Goal: Task Accomplishment & Management: Complete application form

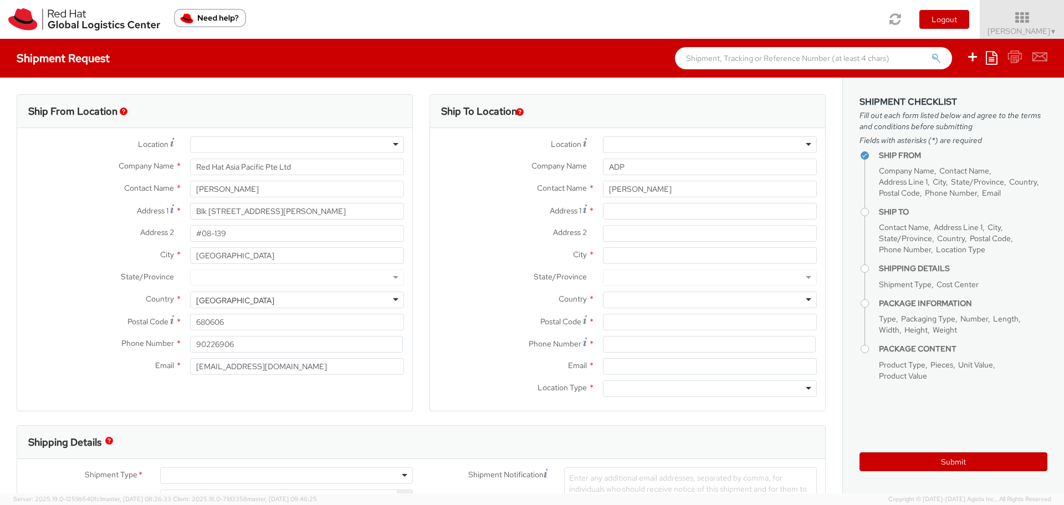
select select
click at [612, 211] on input "Address 1 *" at bounding box center [710, 211] width 214 height 17
paste input "Unit 09, [GEOGRAPHIC_DATA]"
type input "Unit 09, [GEOGRAPHIC_DATA]"
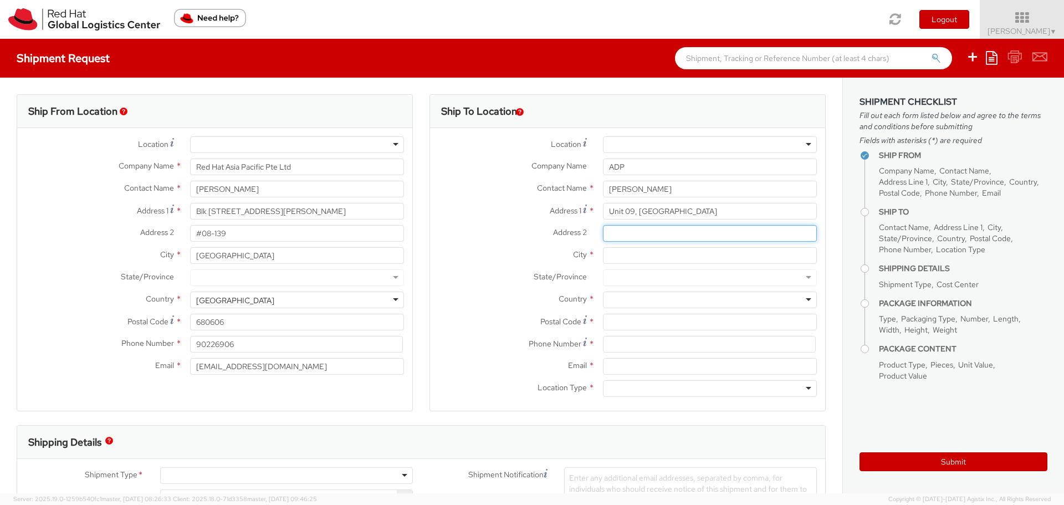
click at [615, 232] on input "Address 2 *" at bounding box center [710, 233] width 214 height 17
paste input "[STREET_ADDRESS]"
click at [715, 230] on input "[STREET_ADDRESS]," at bounding box center [710, 233] width 214 height 17
paste input "[PERSON_NAME]"
type input "[STREET_ADDRESS][PERSON_NAME]"
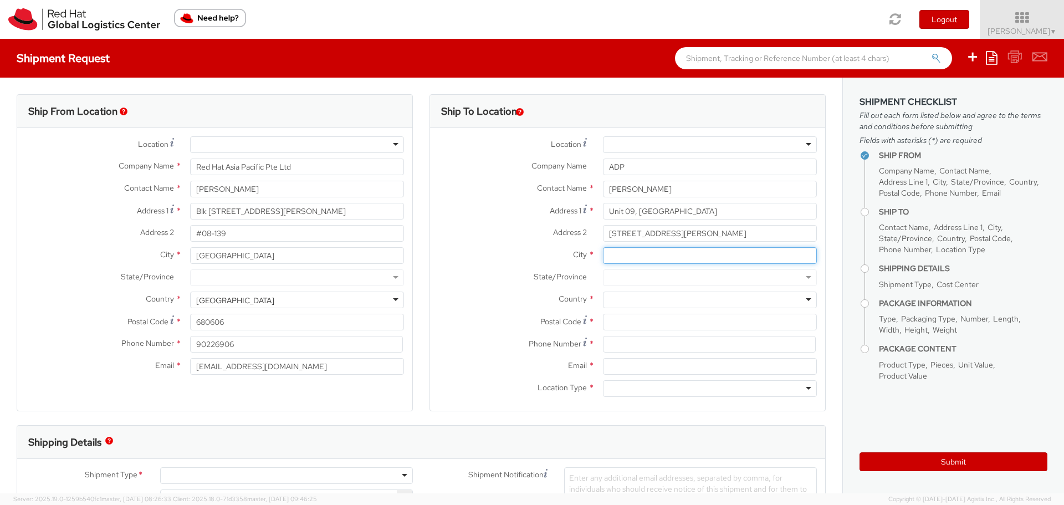
click at [609, 256] on input "City *" at bounding box center [710, 255] width 214 height 17
type input "[GEOGRAPHIC_DATA]"
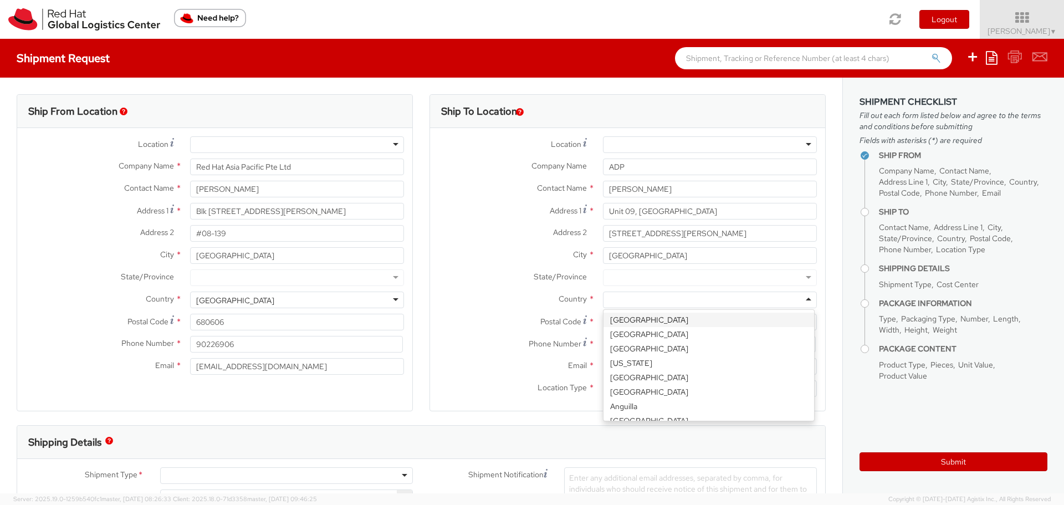
click at [625, 301] on div at bounding box center [710, 299] width 214 height 17
type input "hong"
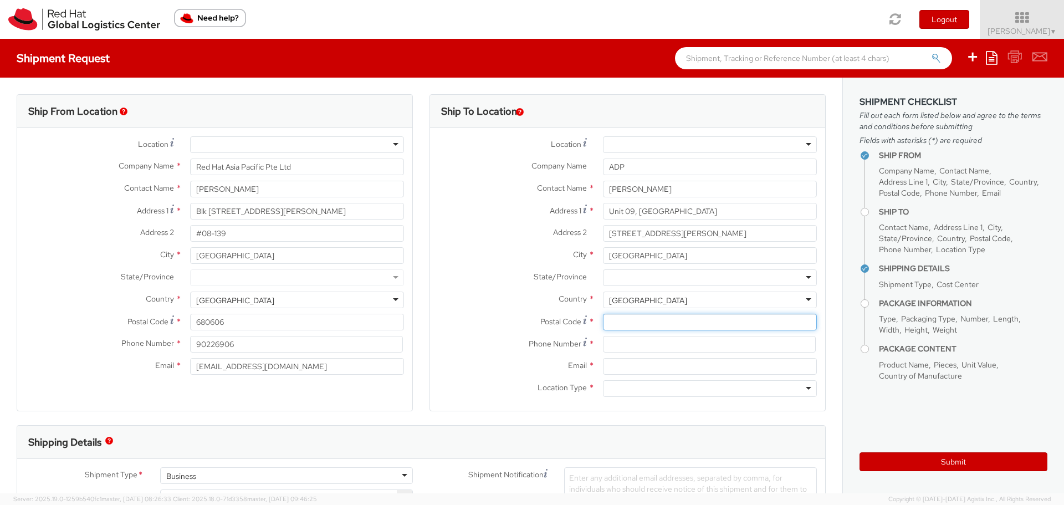
click at [615, 327] on input "Postal Code *" at bounding box center [710, 322] width 214 height 17
type input "111111"
click at [610, 346] on input at bounding box center [709, 344] width 213 height 17
paste input "[PHONE_NUMBER]"
type input "[PHONE_NUMBER]"
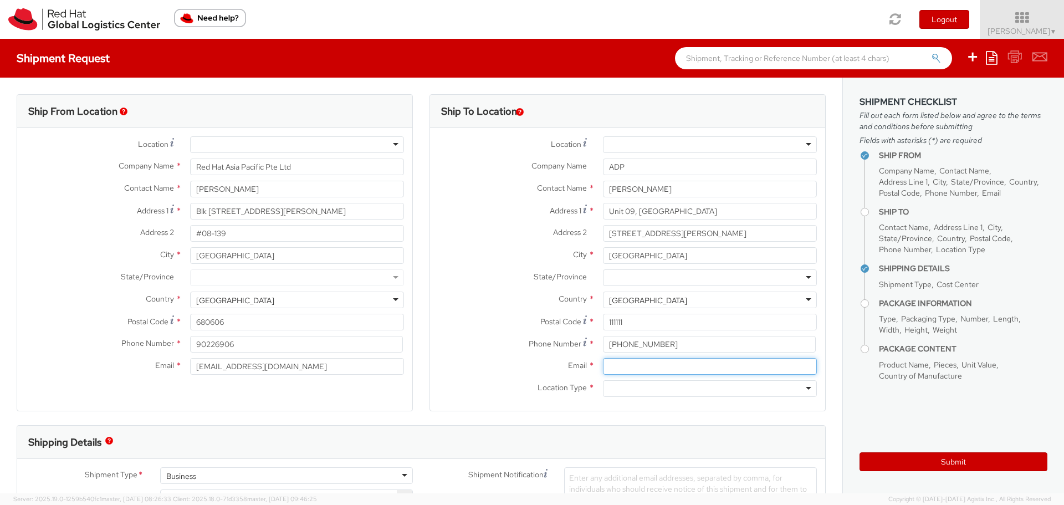
click at [608, 366] on input "Email *" at bounding box center [710, 366] width 214 height 17
paste input "[PERSON_NAME][EMAIL_ADDRESS][PERSON_NAME][DOMAIN_NAME]"
type input "[PERSON_NAME][EMAIL_ADDRESS][PERSON_NAME][DOMAIN_NAME]"
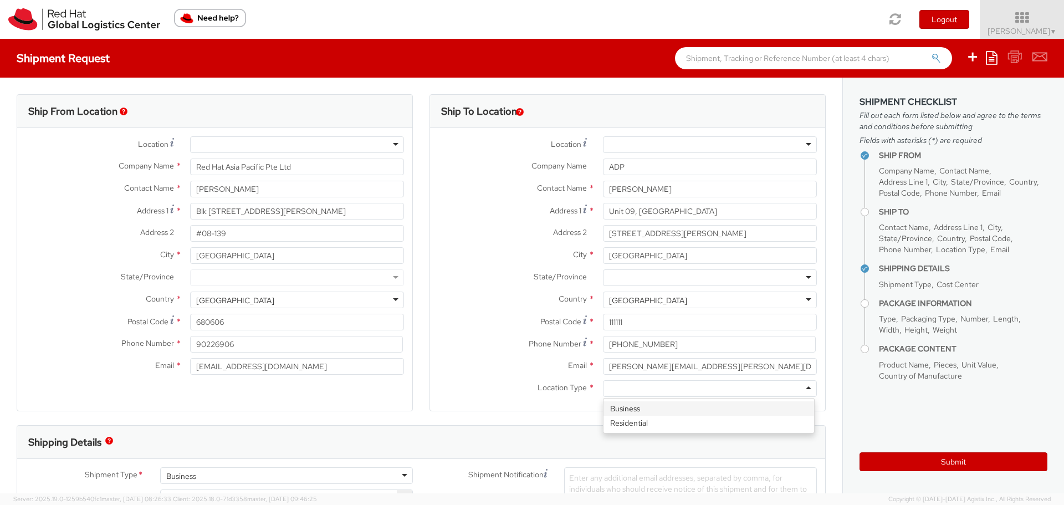
click at [803, 388] on div at bounding box center [710, 388] width 214 height 17
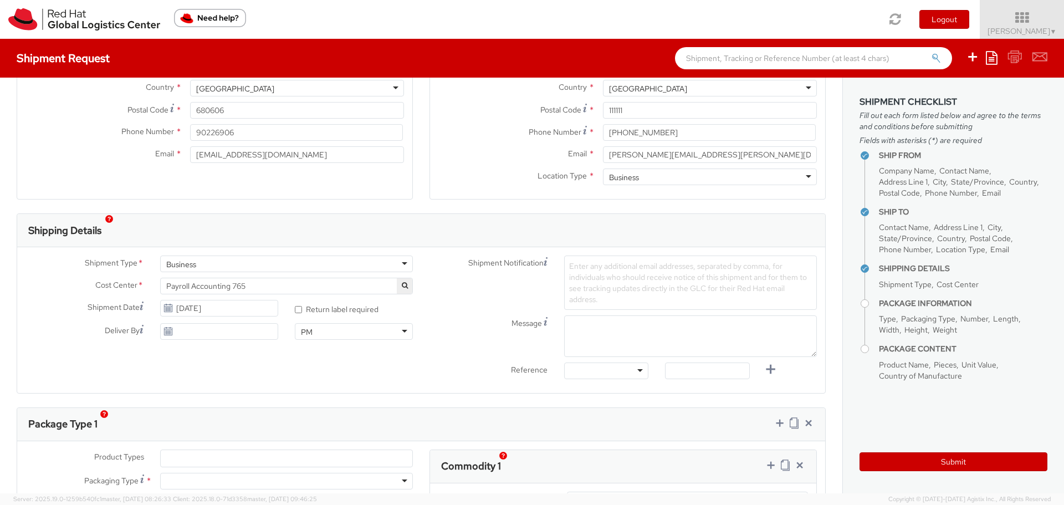
scroll to position [222, 0]
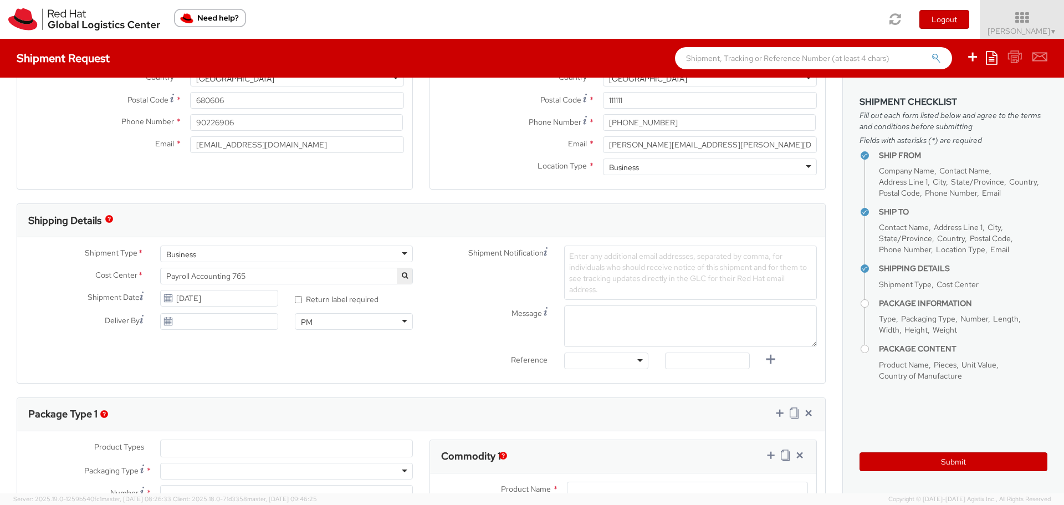
click at [576, 258] on span "Enter any additional email addresses, separated by comma, for individuals who s…" at bounding box center [688, 272] width 238 height 43
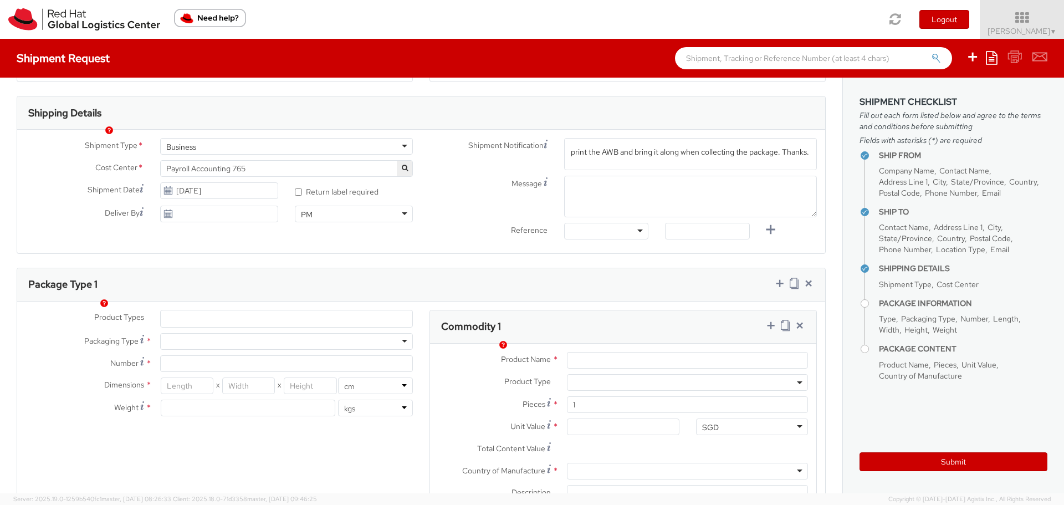
scroll to position [332, 0]
type input "Please get FedEx to print the AWB and bring it along when collecting the packag…"
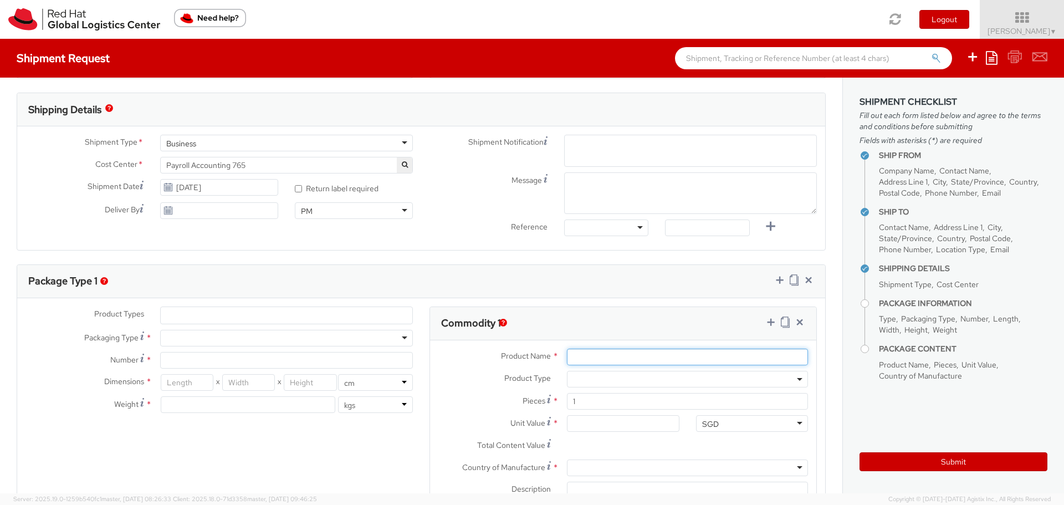
click at [685, 359] on input "Product Name *" at bounding box center [687, 356] width 241 height 17
type input "Document"
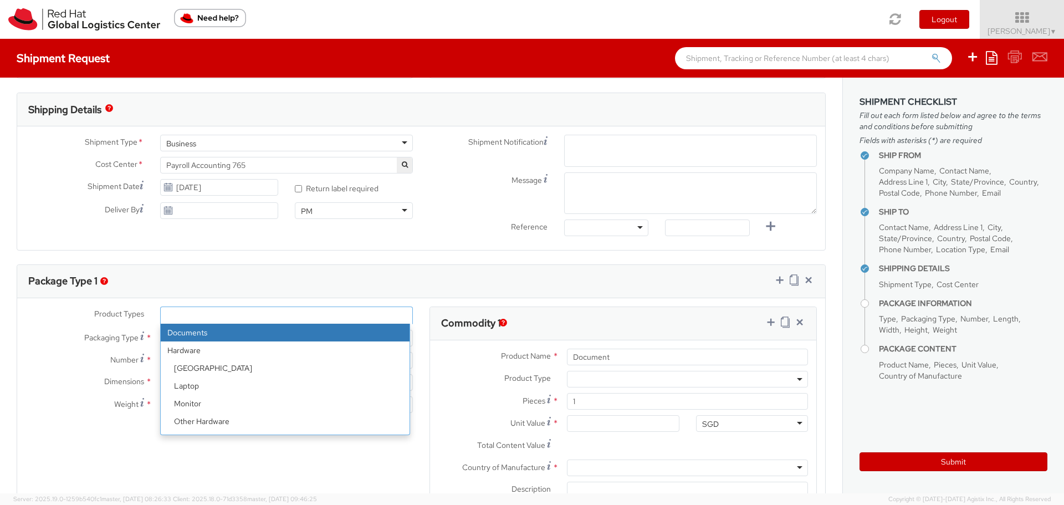
click at [308, 314] on ul at bounding box center [287, 315] width 252 height 17
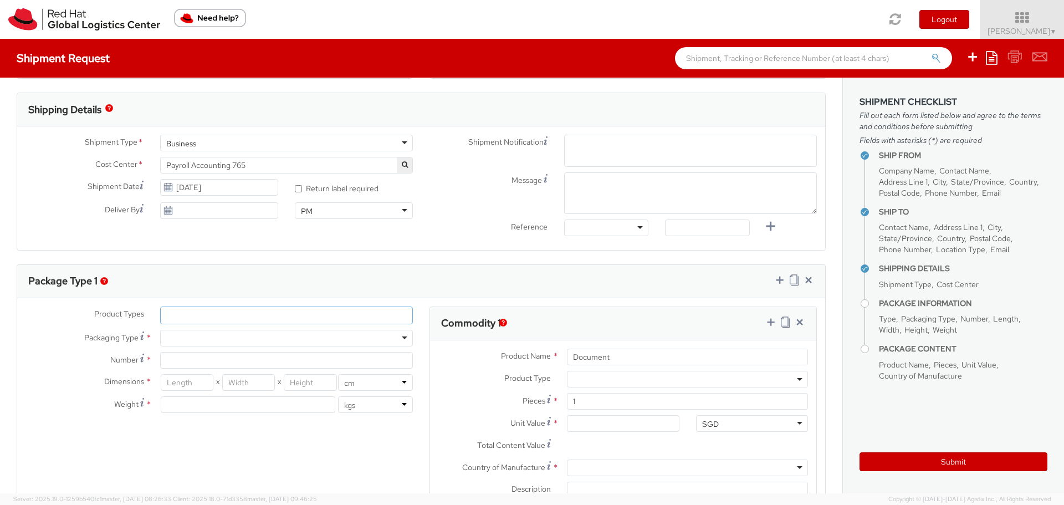
click at [233, 314] on ul at bounding box center [287, 315] width 252 height 17
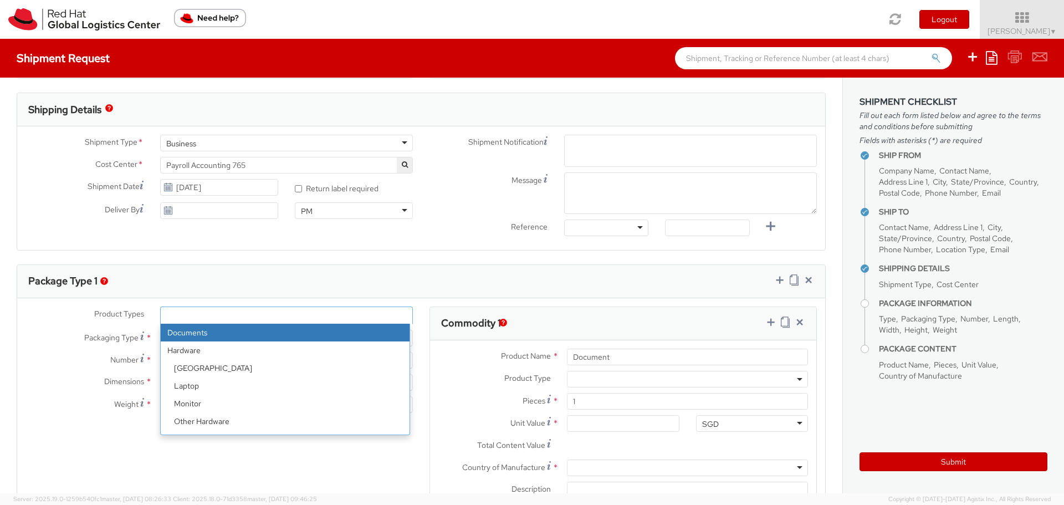
select select "DOCUMENT"
type input "Documents"
select select "DOCUMENT"
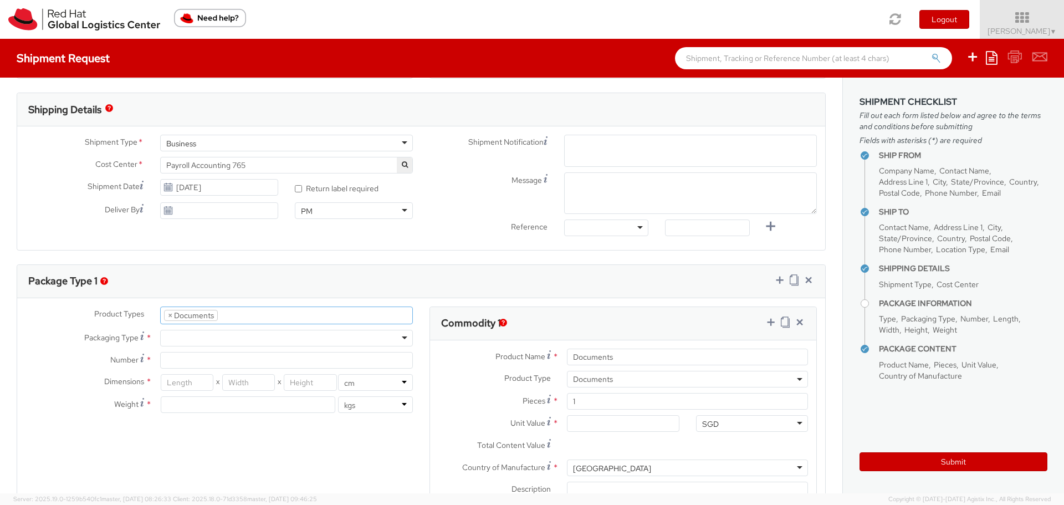
click at [204, 337] on div at bounding box center [286, 338] width 253 height 17
type input "1"
type input "24.13"
type input "31.75"
type input "0.64"
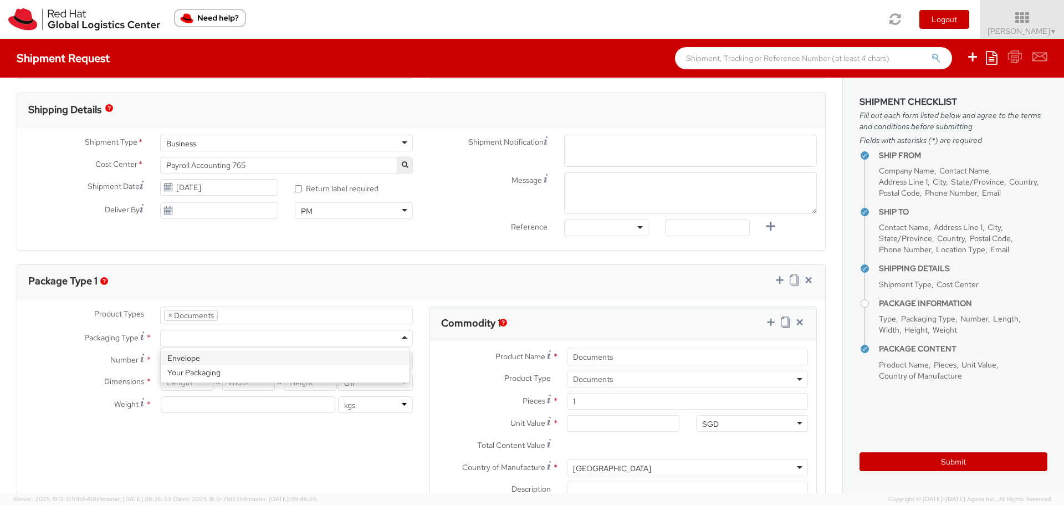
type input "0.5"
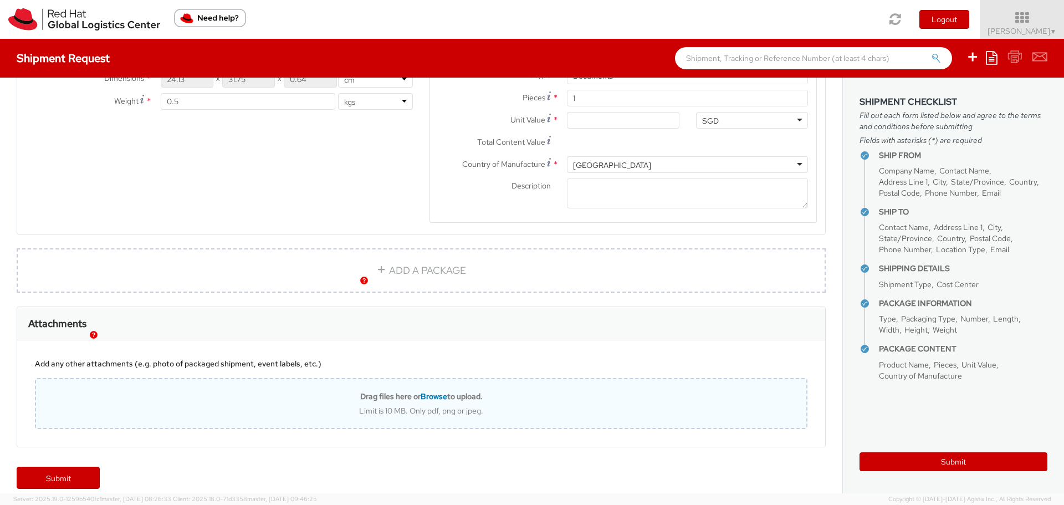
scroll to position [648, 0]
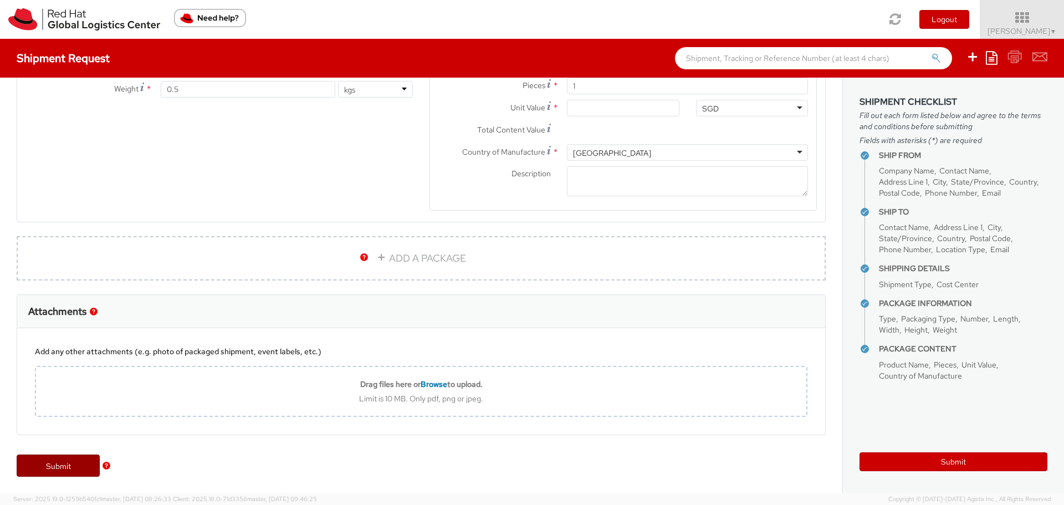
click at [61, 467] on link "Submit" at bounding box center [58, 465] width 83 height 22
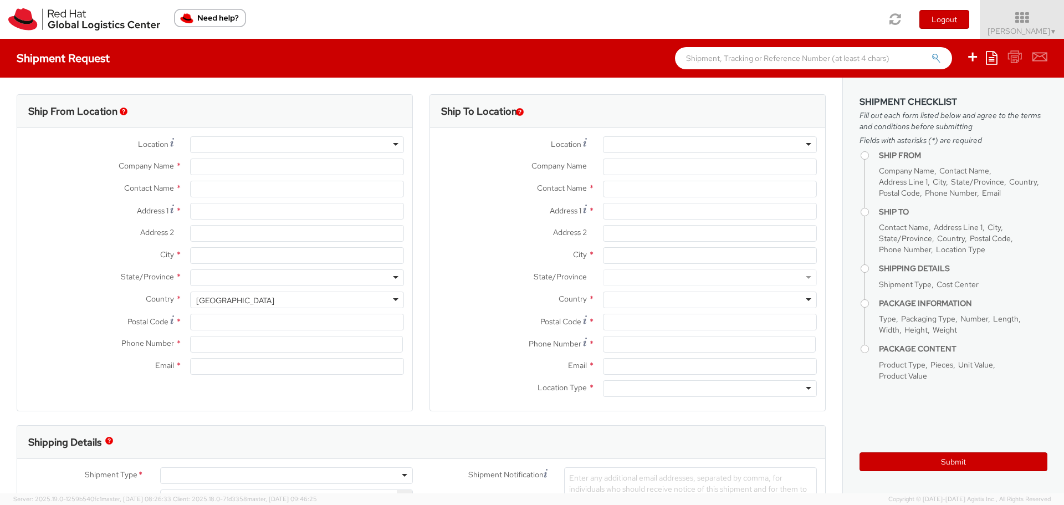
select select "765"
select select
type input "Red Hat Asia Pacific Pte Ltd"
type input "[PERSON_NAME]"
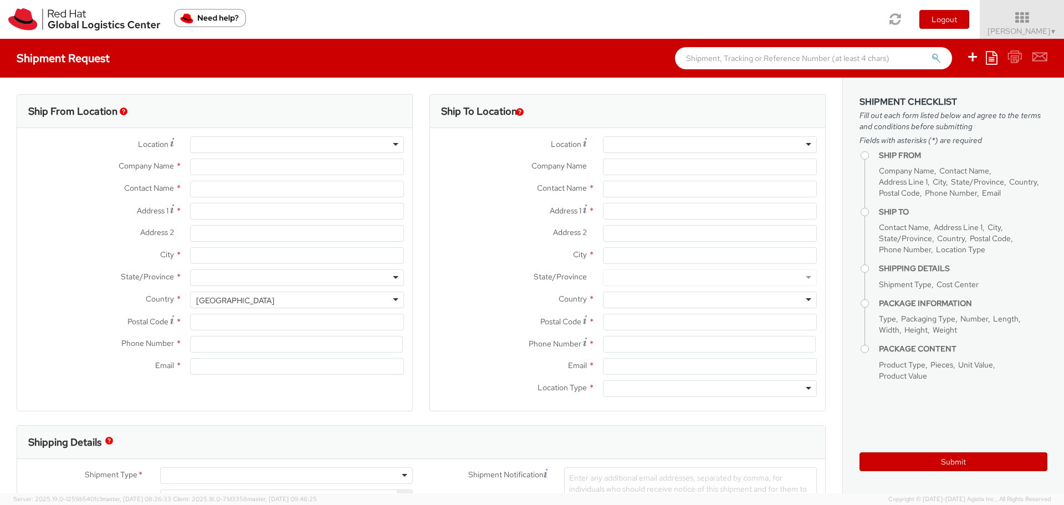
type input "88 Market Street, Level 45"
type input "CapitaSpring"
type input "[GEOGRAPHIC_DATA]"
type input "048948"
type input "65 6490 4200"
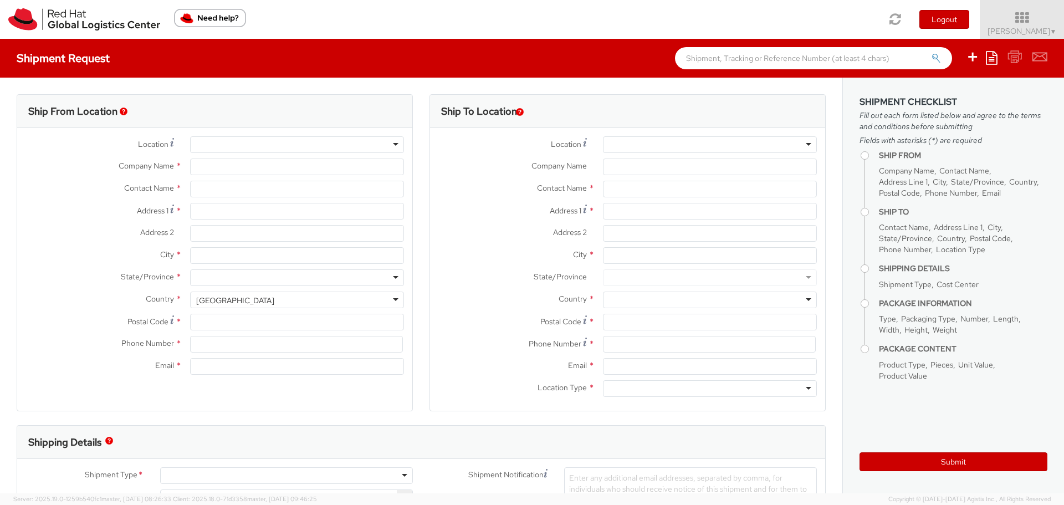
type input "[EMAIL_ADDRESS][DOMAIN_NAME]"
select select "CM"
select select "KGS"
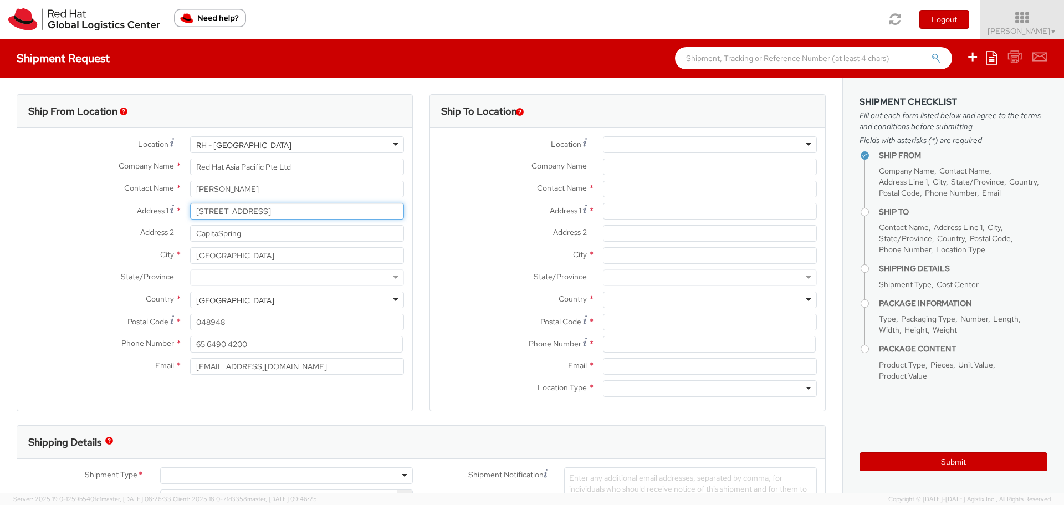
click at [298, 213] on input "88 Market Street, Level 45" at bounding box center [297, 211] width 214 height 17
drag, startPoint x: 315, startPoint y: 212, endPoint x: 140, endPoint y: 203, distance: 175.3
click at [140, 203] on div "Address 1 * 88 Market Street, Level 45" at bounding box center [214, 211] width 395 height 17
type input "B"
type input "Blk 606 Choa Chu Kang St 62"
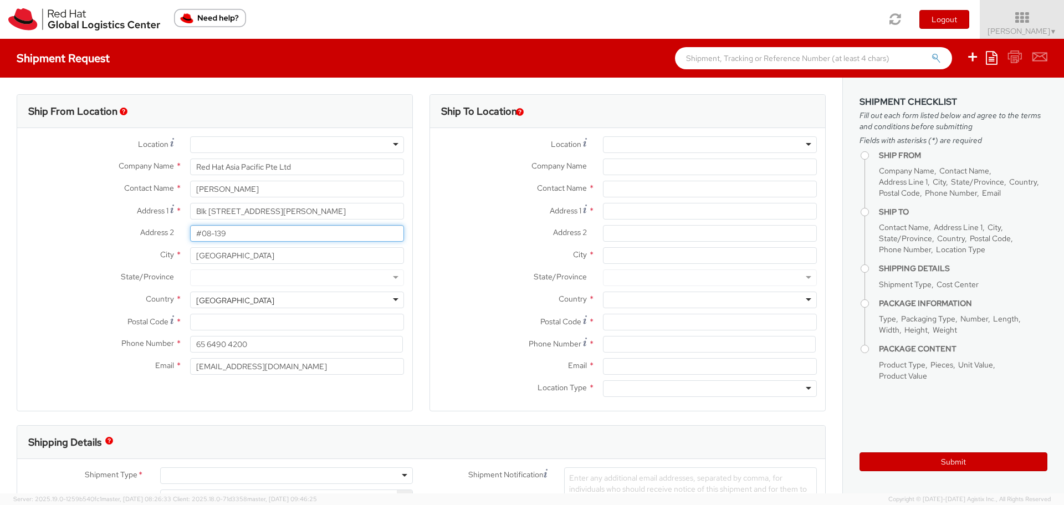
type input "#08-139"
click at [240, 325] on input "Postal Code *" at bounding box center [297, 322] width 214 height 17
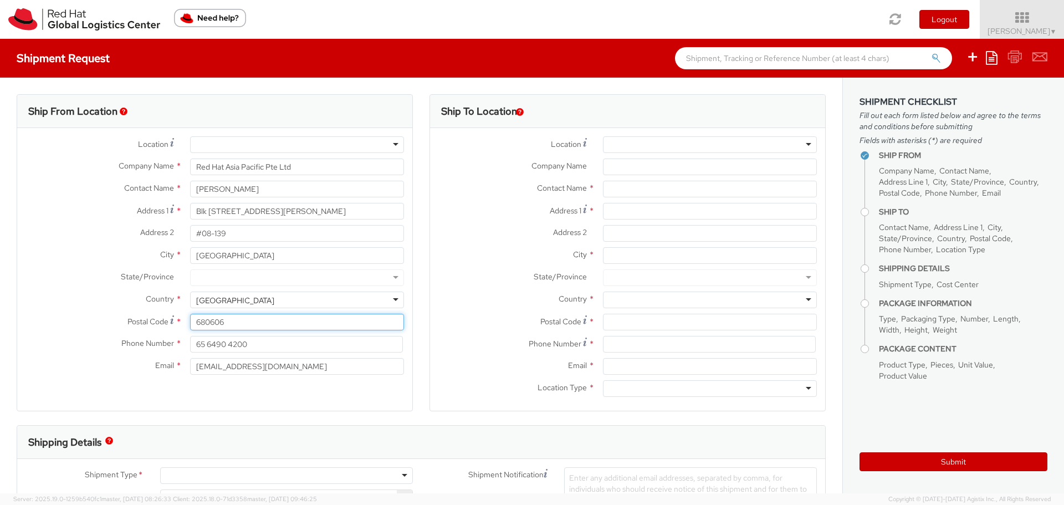
type input "680606"
click at [264, 346] on input "65 6490 4200" at bounding box center [296, 344] width 213 height 17
drag, startPoint x: 208, startPoint y: 347, endPoint x: 98, endPoint y: 342, distance: 110.4
click at [98, 342] on div "Phone Number * 65 6490 4200" at bounding box center [214, 344] width 395 height 17
type input "90226906"
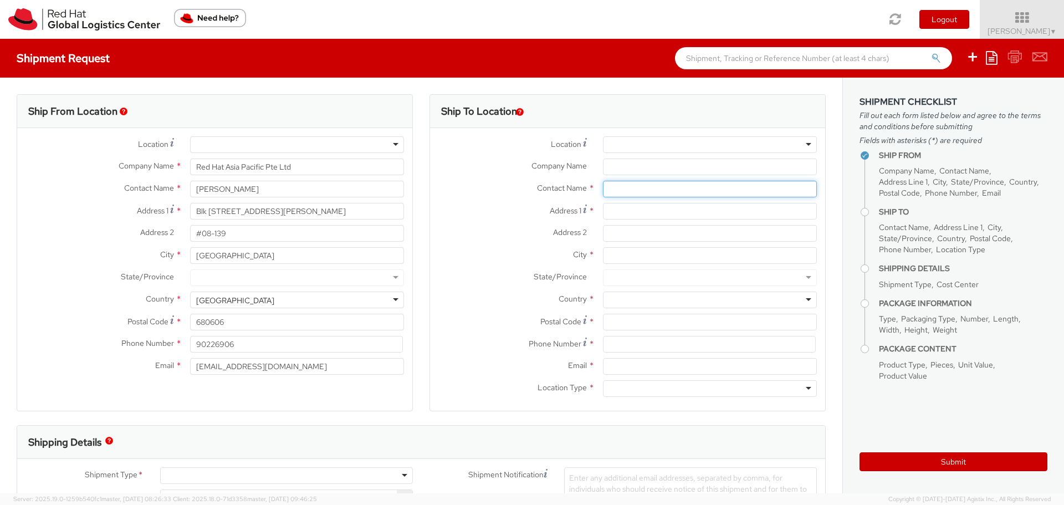
click at [622, 186] on input "text" at bounding box center [710, 189] width 214 height 17
paste input "[PERSON_NAME]"
type input "[PERSON_NAME]"
click at [620, 209] on input "Address 1 *" at bounding box center [710, 211] width 214 height 17
click at [610, 362] on input "Email *" at bounding box center [710, 366] width 214 height 17
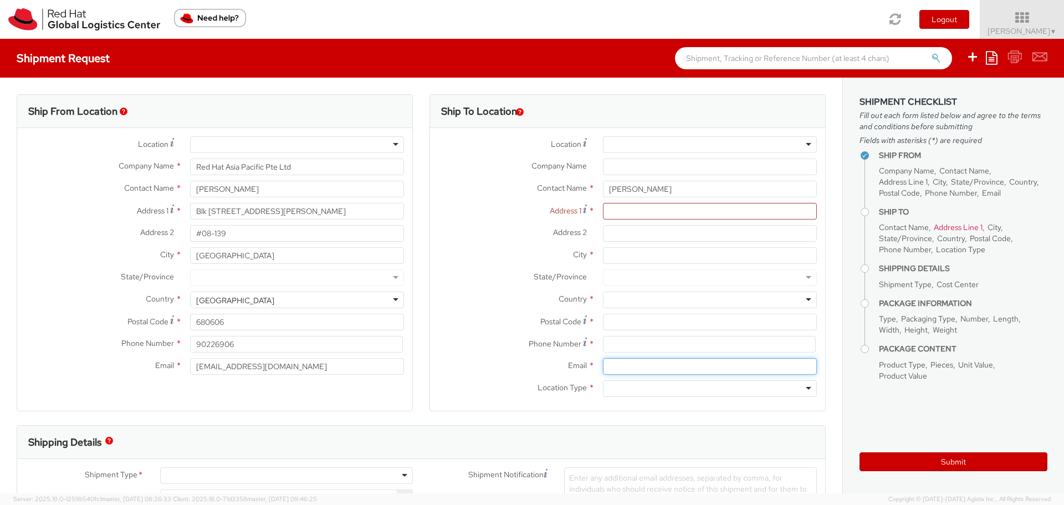
paste input "[PERSON_NAME][EMAIL_ADDRESS][PERSON_NAME][DOMAIN_NAME]"
paste input "Unit 09, [GEOGRAPHIC_DATA]"
drag, startPoint x: 678, startPoint y: 366, endPoint x: 799, endPoint y: 356, distance: 122.3
click at [799, 356] on div "Location * RH - Amsterdam - MSO RH - Amsterdam Data Center RH - Ashburn Data Ce…" at bounding box center [627, 269] width 395 height 266
type input "[PERSON_NAME][EMAIL_ADDRESS][PERSON_NAME][DOMAIN_NAME]"
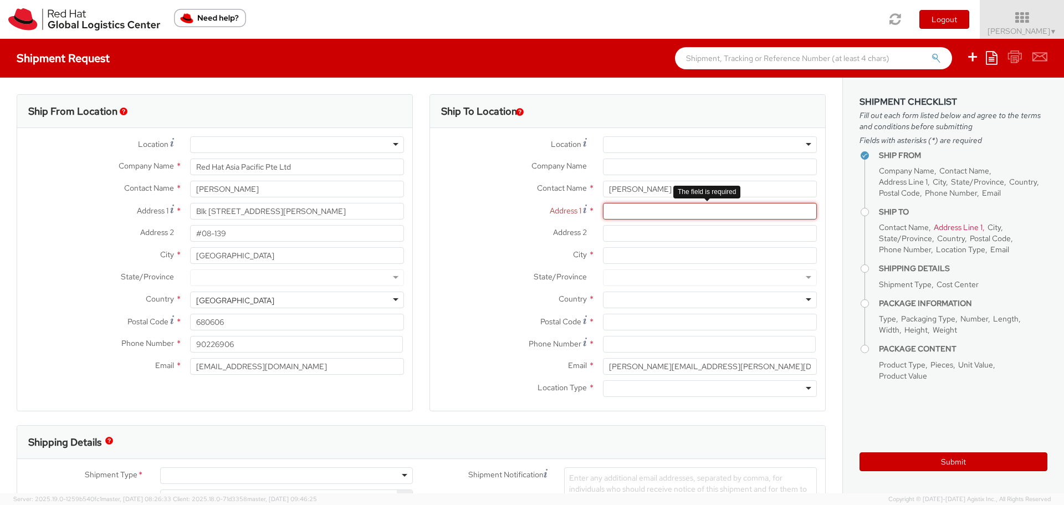
click at [621, 215] on input "Address 1 *" at bounding box center [710, 211] width 214 height 17
paste input "Unit 09, [GEOGRAPHIC_DATA]"
type input "Unit 09, [GEOGRAPHIC_DATA]"
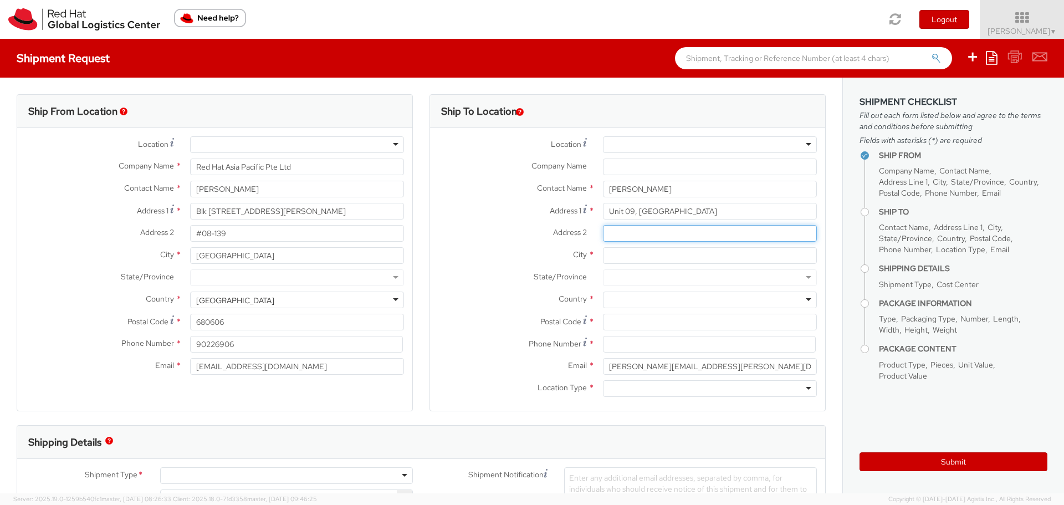
click at [619, 229] on input "Address 2 *" at bounding box center [710, 233] width 214 height 17
paste input "[STREET_ADDRESS],"
paste input "Sheung Wan,"
type input "199 Des Voeux Road Central, Sheung Wan,"
click at [619, 255] on input "City *" at bounding box center [710, 255] width 214 height 17
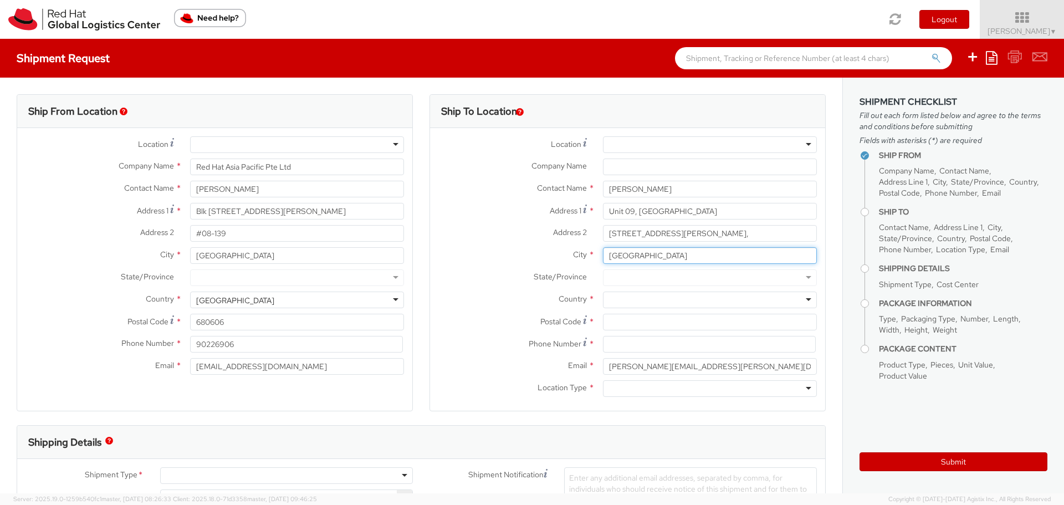
type input "[GEOGRAPHIC_DATA]"
click at [720, 297] on div at bounding box center [710, 299] width 214 height 17
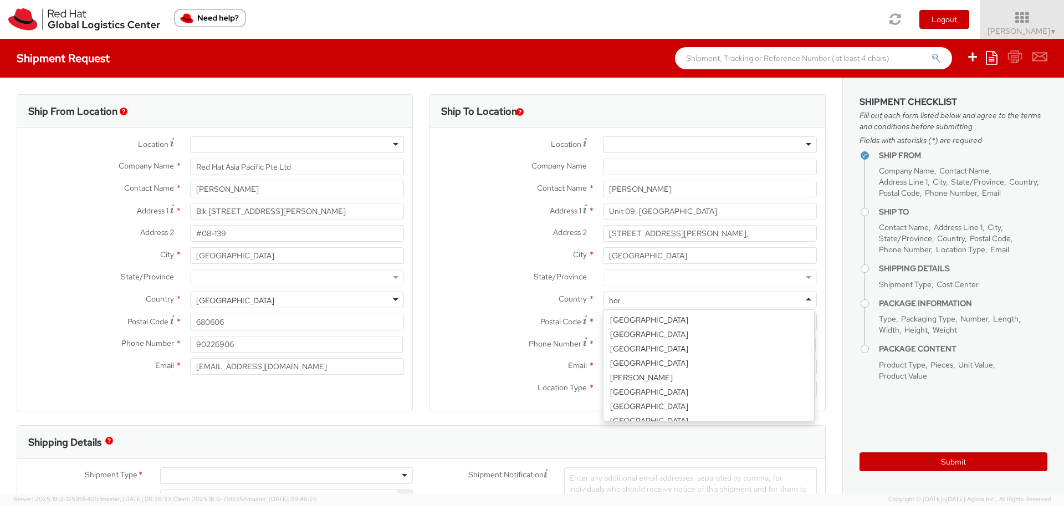
type input "hong"
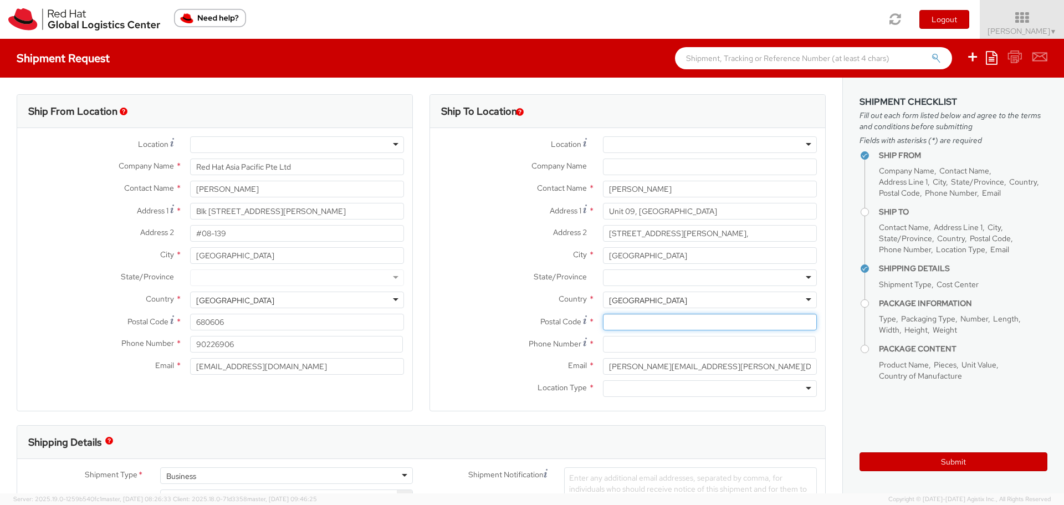
click at [613, 323] on input "Postal Code *" at bounding box center [710, 322] width 214 height 17
type input "111111"
click at [614, 349] on input at bounding box center [709, 344] width 213 height 17
paste input "[PHONE_NUMBER]"
type input "[PHONE_NUMBER]"
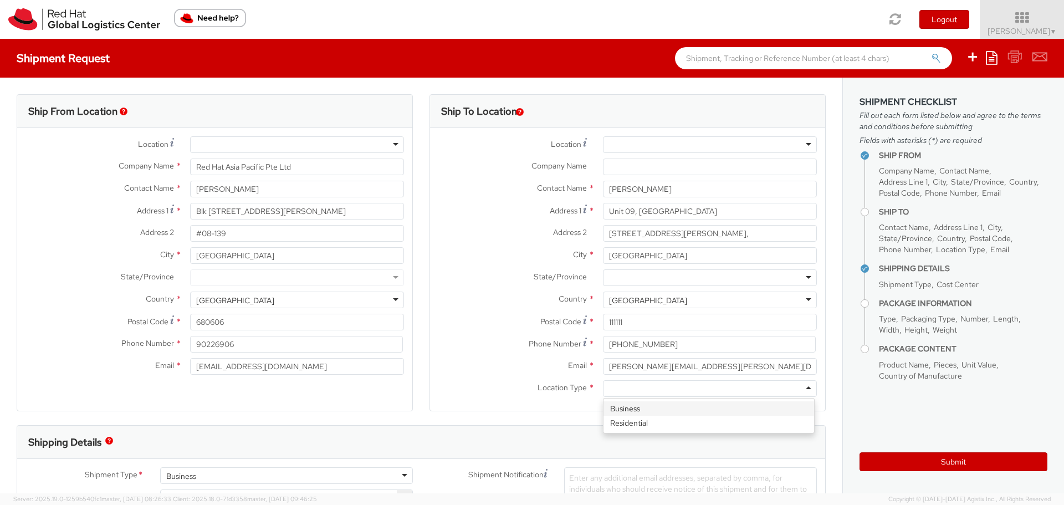
click at [799, 388] on div at bounding box center [710, 388] width 214 height 17
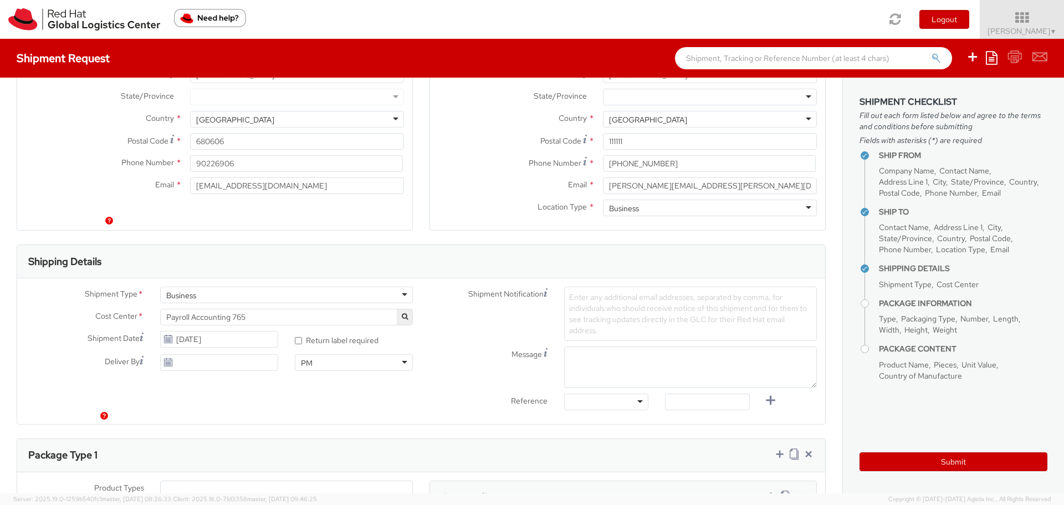
scroll to position [222, 0]
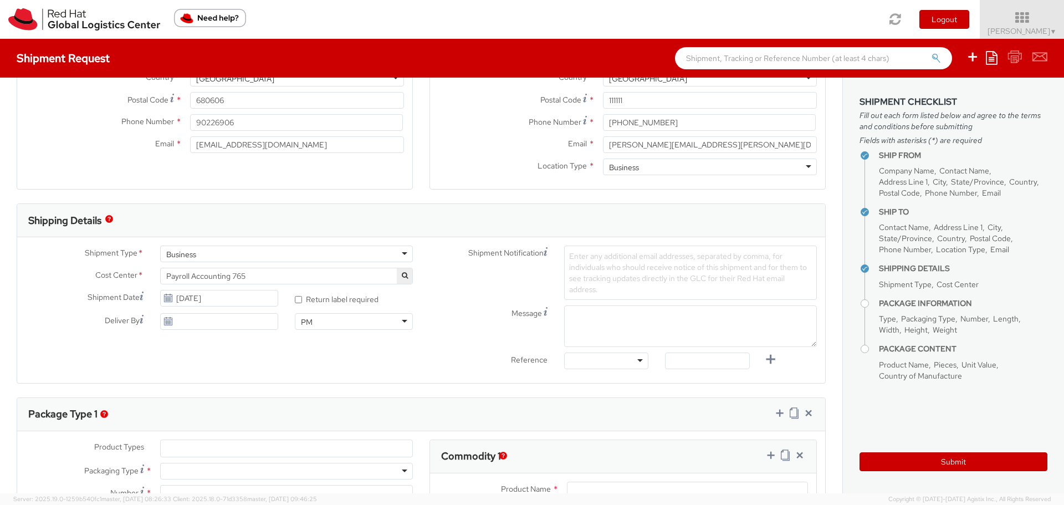
click at [570, 261] on div "Enter any additional email addresses, separated by comma, for individuals who s…" at bounding box center [690, 272] width 253 height 54
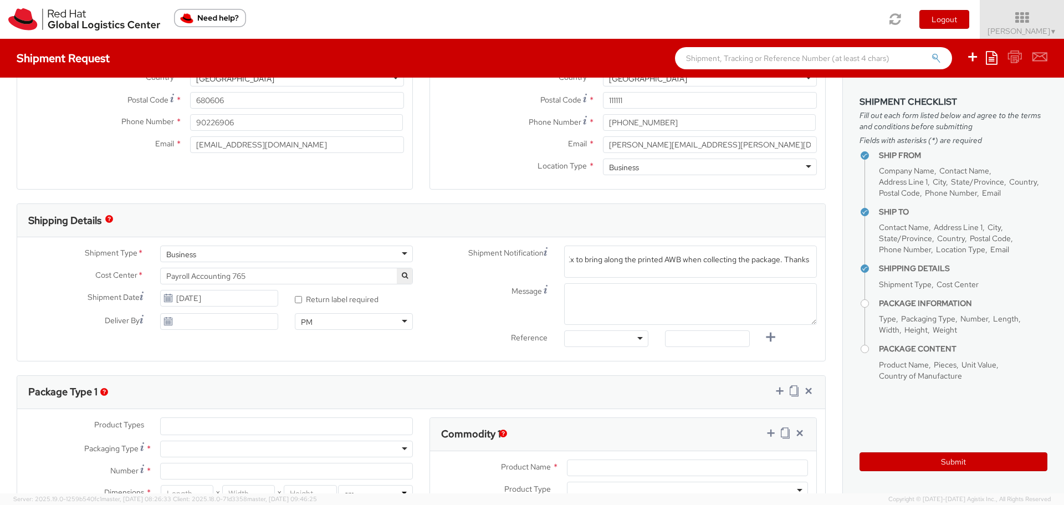
scroll to position [332, 0]
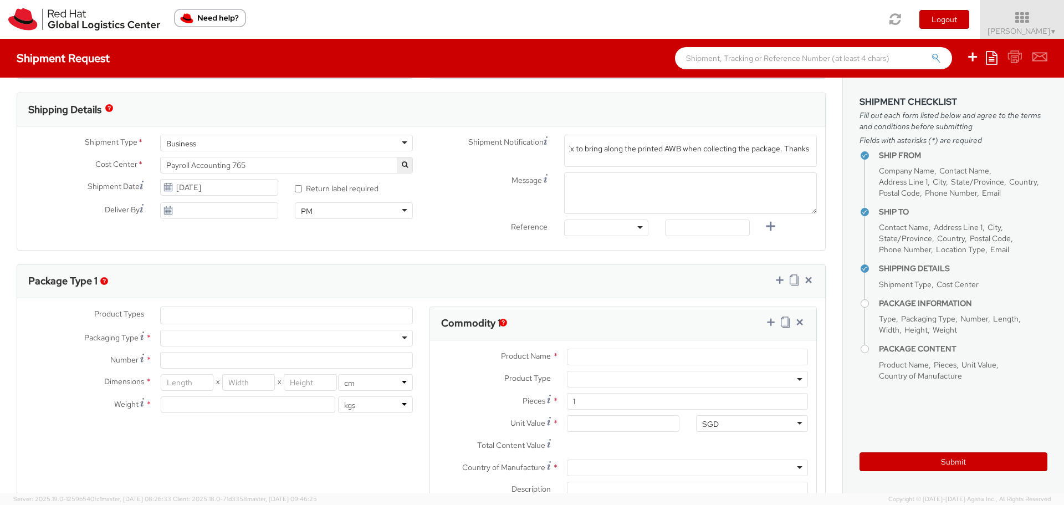
type input "Please get FedEx to bring along the printed AWB when collecting the package. Th…"
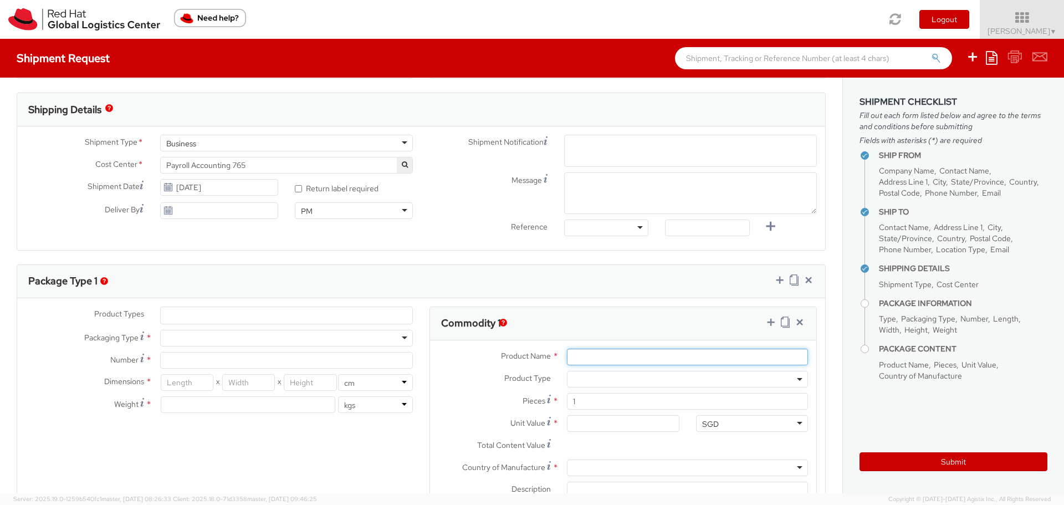
scroll to position [0, 0]
click at [574, 356] on input "Product Name *" at bounding box center [687, 356] width 241 height 17
type input "document"
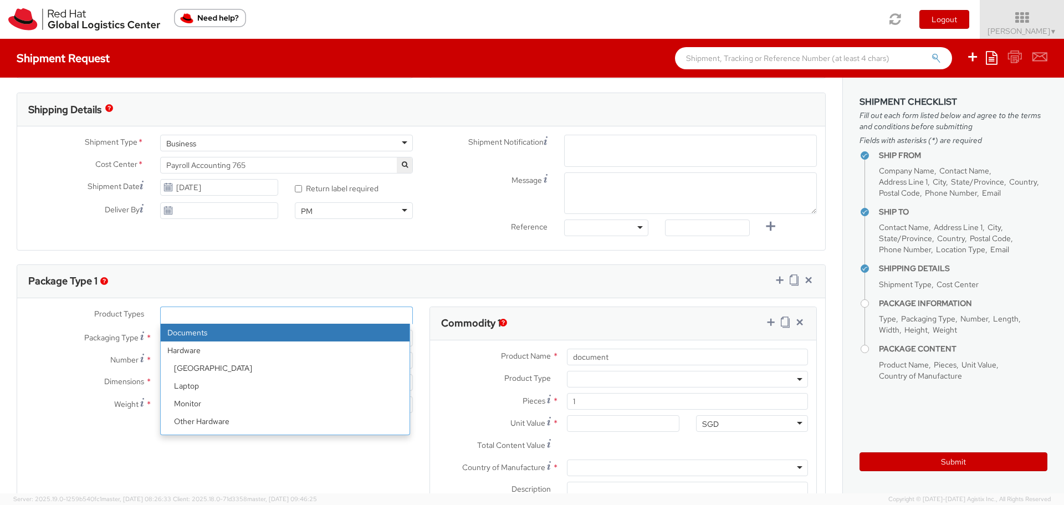
click at [184, 311] on ul at bounding box center [287, 315] width 252 height 17
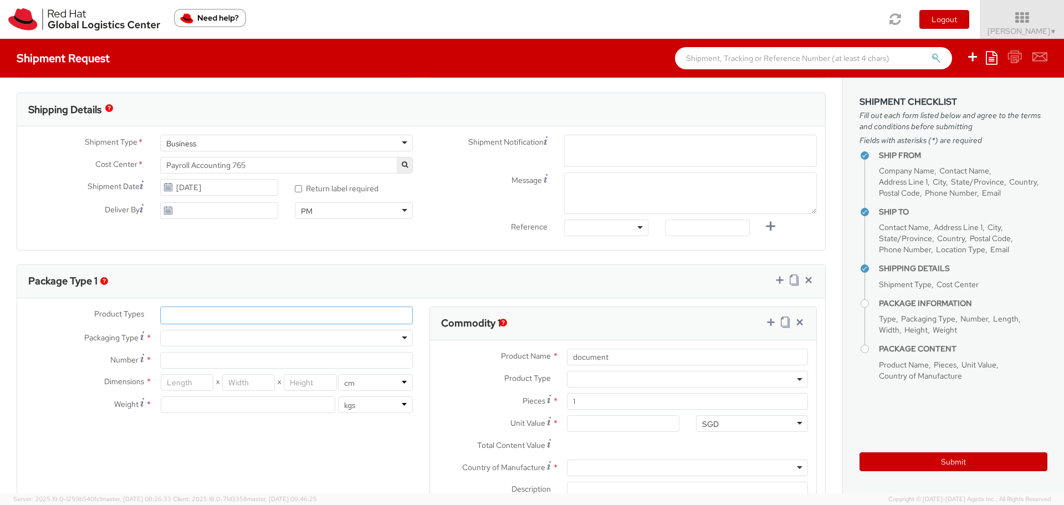
click at [184, 311] on ul at bounding box center [287, 315] width 252 height 17
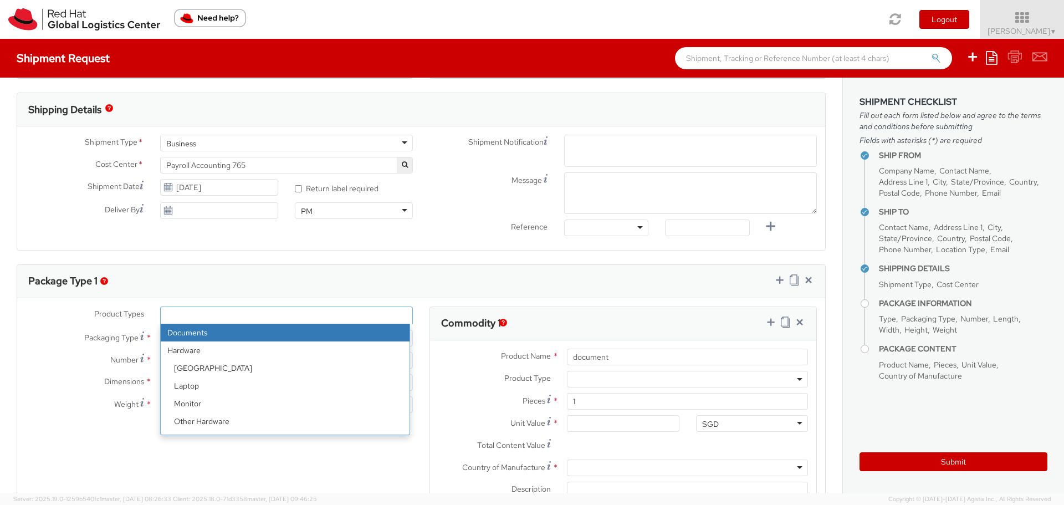
select select "DOCUMENT"
type input "Documents"
select select "DOCUMENT"
type input "1.00"
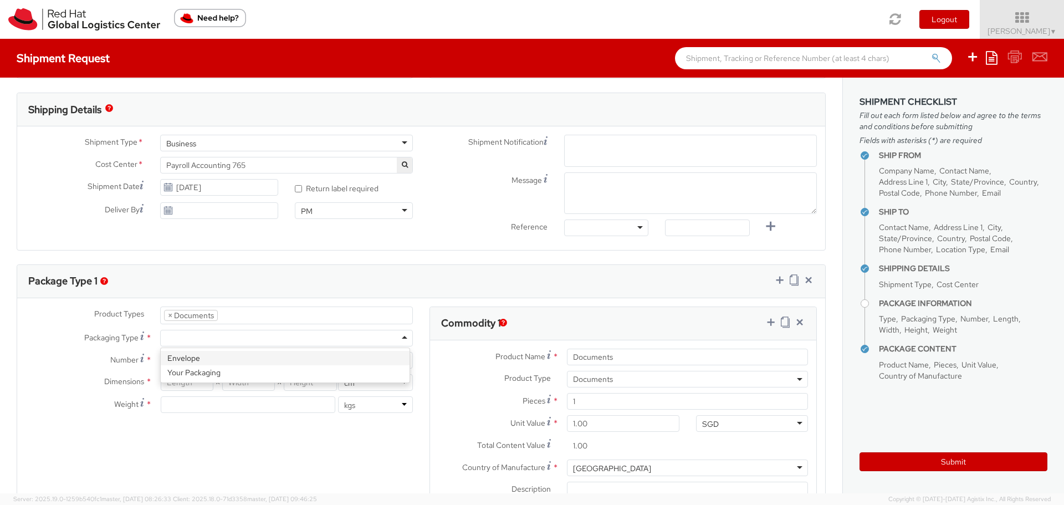
click at [189, 334] on div at bounding box center [286, 338] width 253 height 17
type input "1"
type input "24.13"
type input "31.75"
type input "0.64"
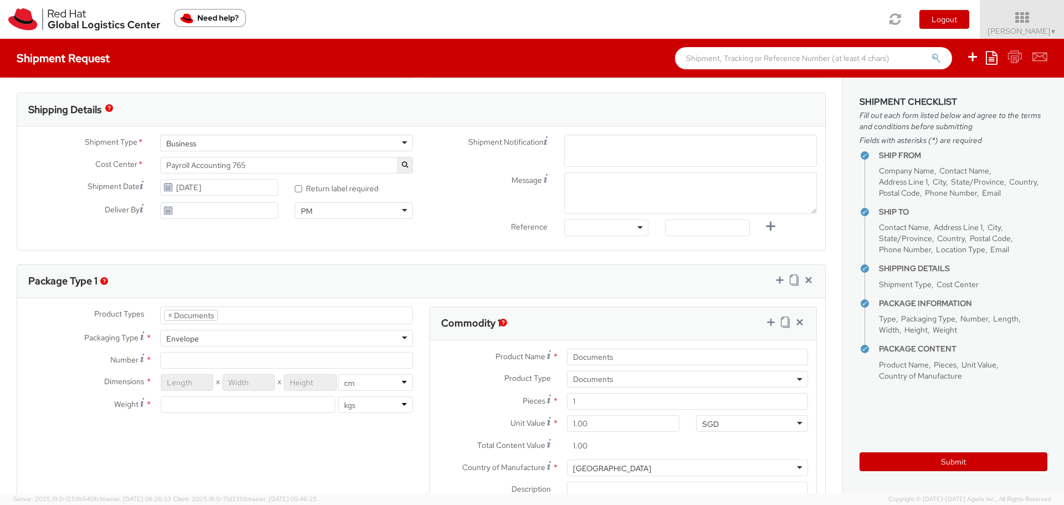
type input "0.5"
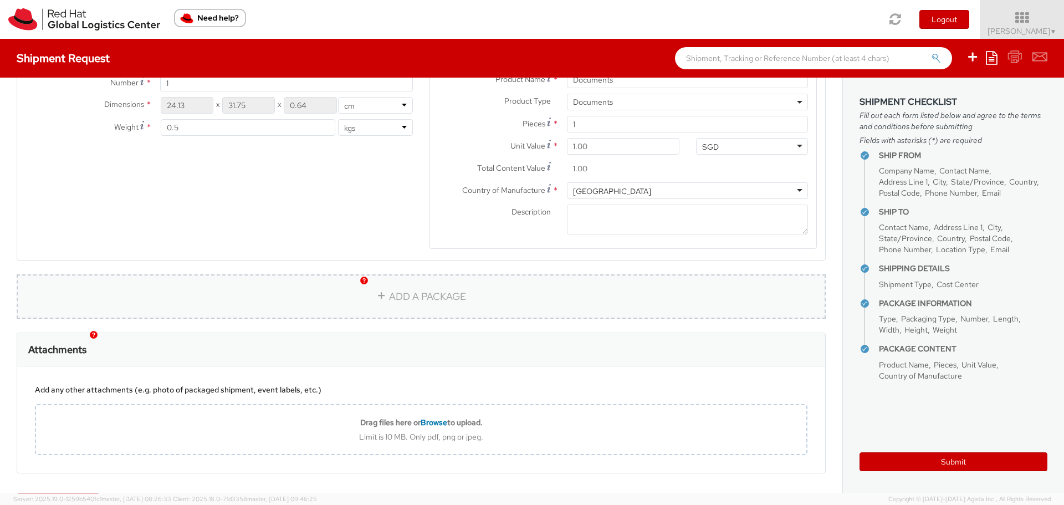
scroll to position [648, 0]
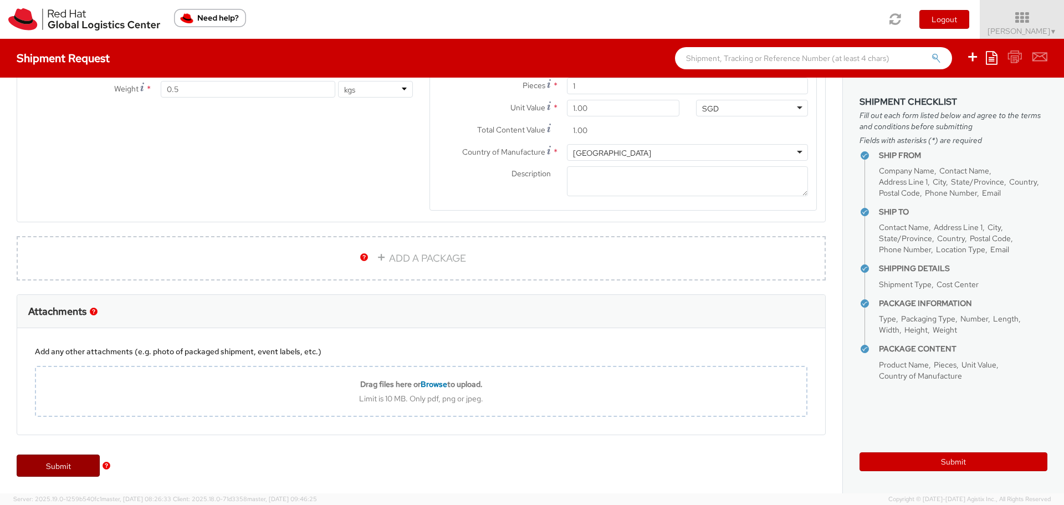
click at [66, 465] on link "Submit" at bounding box center [58, 465] width 83 height 22
type input "[PERSON_NAME]"
